Goal: Task Accomplishment & Management: Use online tool/utility

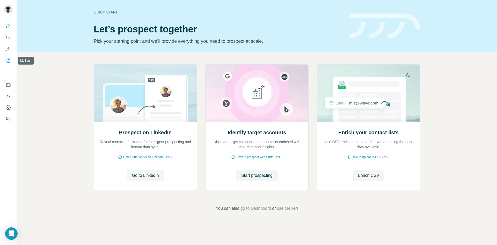
click at [10, 59] on icon "My lists" at bounding box center [8, 60] width 5 height 5
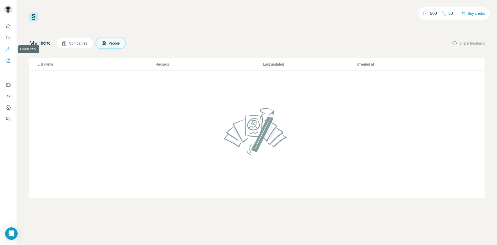
click at [11, 49] on button "Enrich CSV" at bounding box center [8, 49] width 8 height 9
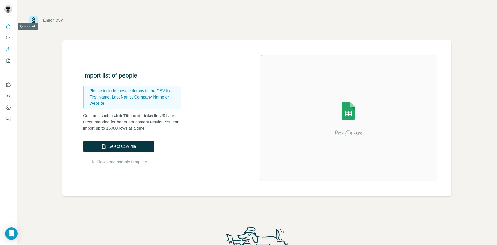
click at [9, 30] on button "Quick start" at bounding box center [8, 26] width 8 height 9
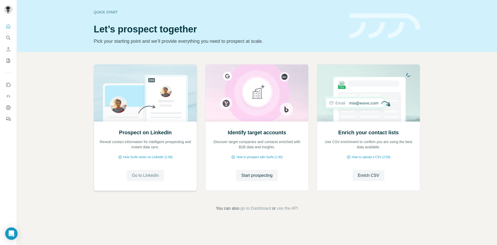
click at [147, 174] on span "Go to LinkedIn" at bounding box center [145, 175] width 27 height 6
click at [368, 178] on span "Enrich CSV" at bounding box center [368, 175] width 21 height 6
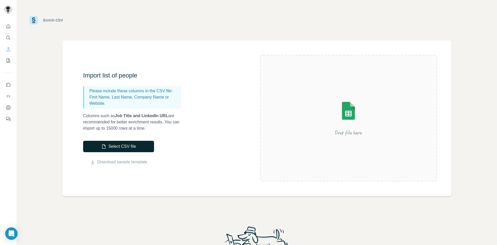
click at [123, 144] on button "Select CSV file" at bounding box center [118, 146] width 71 height 11
click at [9, 60] on icon "My lists" at bounding box center [8, 60] width 5 height 5
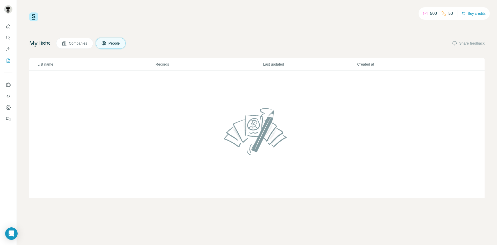
click at [67, 42] on icon at bounding box center [64, 43] width 5 height 5
click at [9, 118] on icon "Feedback" at bounding box center [7, 118] width 3 height 3
